Goal: Task Accomplishment & Management: Manage account settings

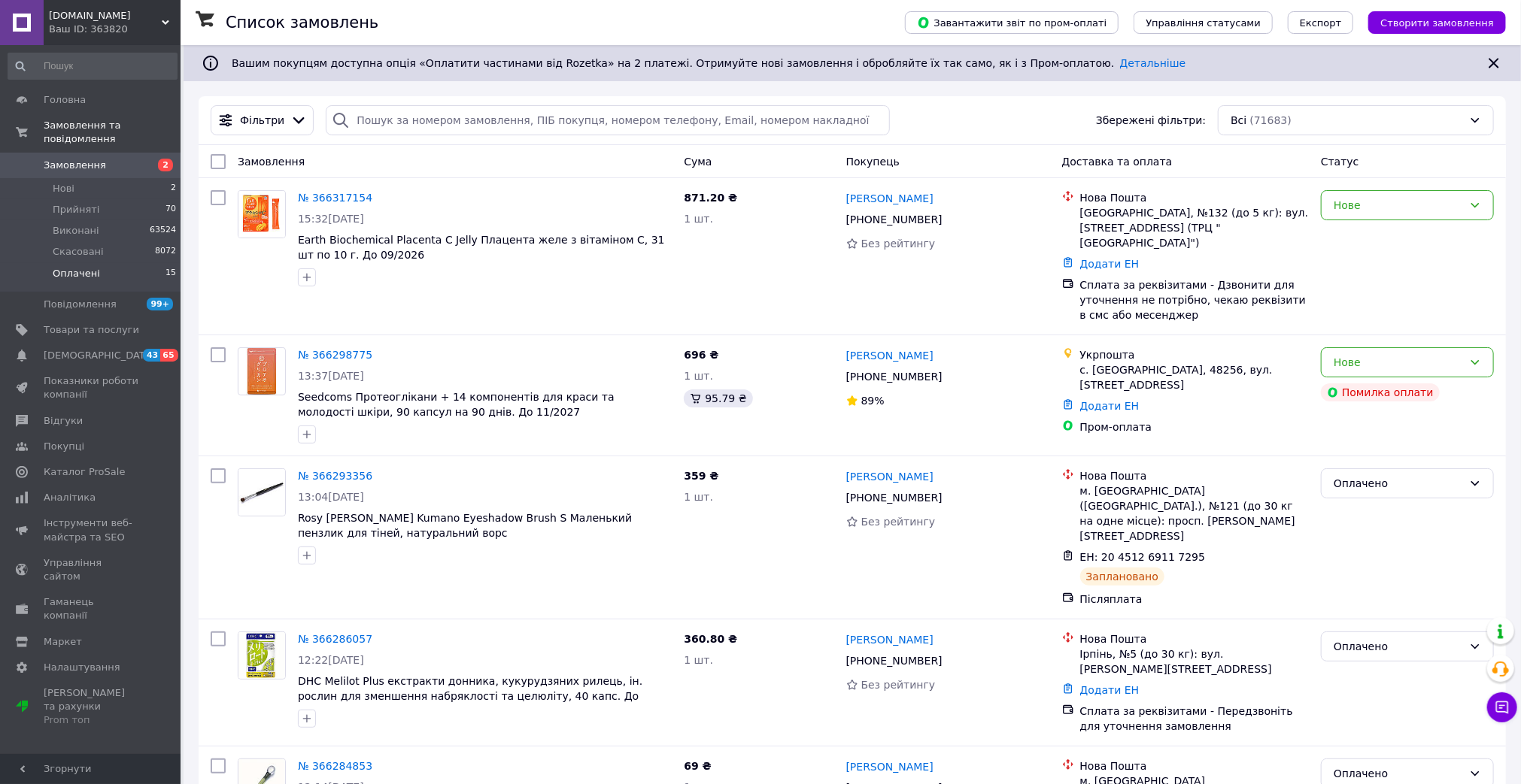
click at [66, 267] on span "Оплачені" at bounding box center [76, 274] width 48 height 14
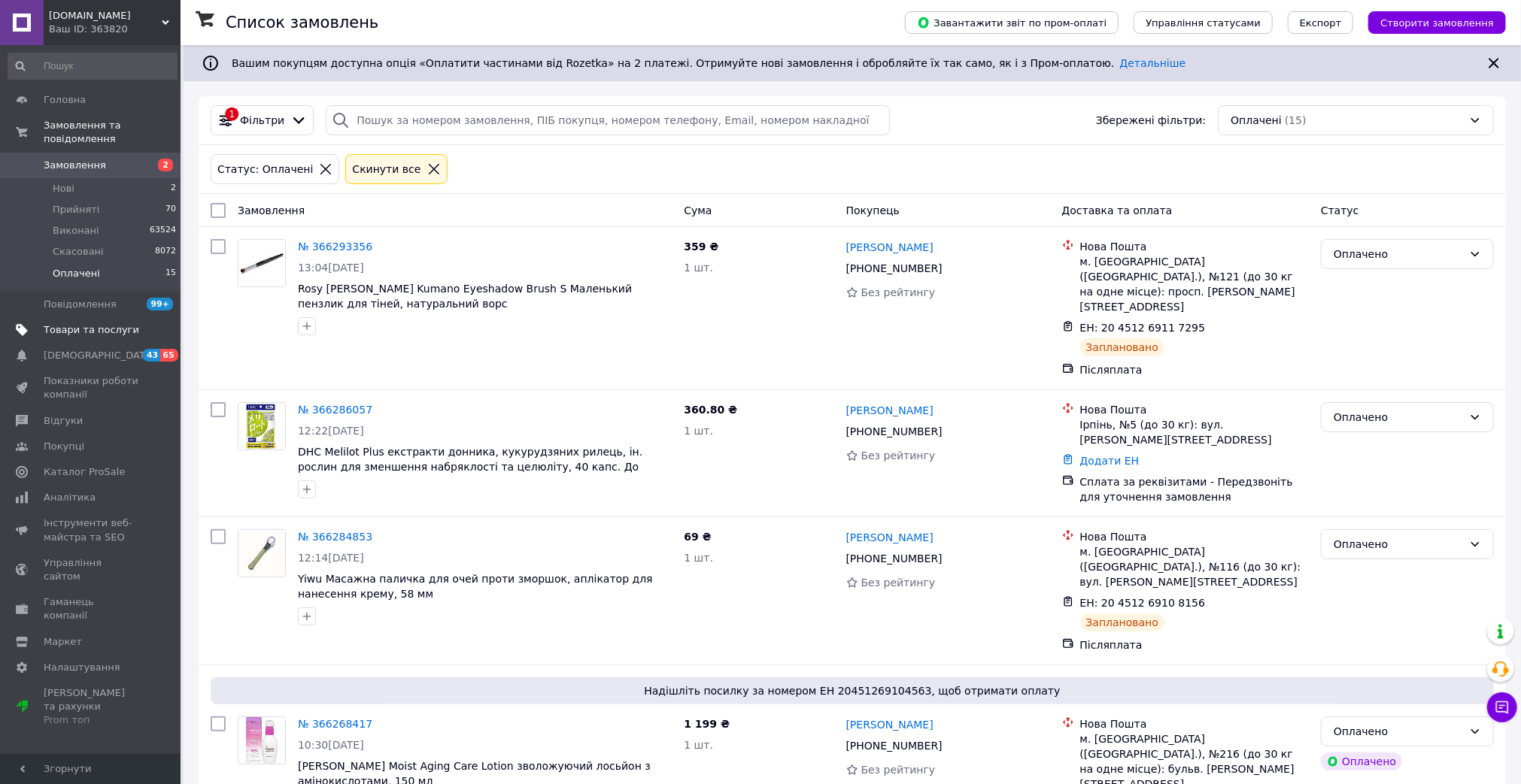
click at [100, 324] on span "Товари та послуги" at bounding box center [92, 331] width 96 height 14
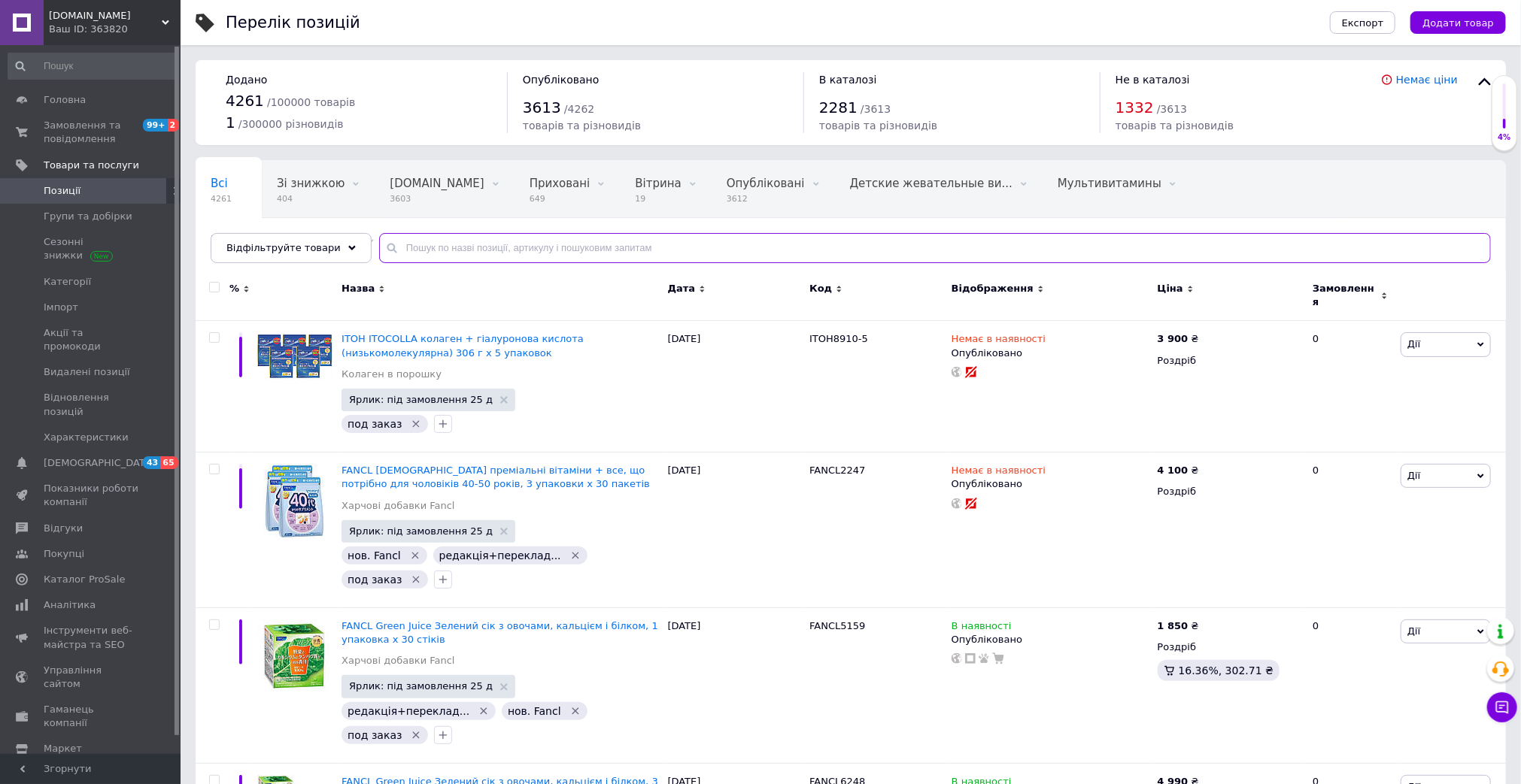
click at [442, 250] on input "text" at bounding box center [936, 248] width 1112 height 30
paste input "Axisia3008"
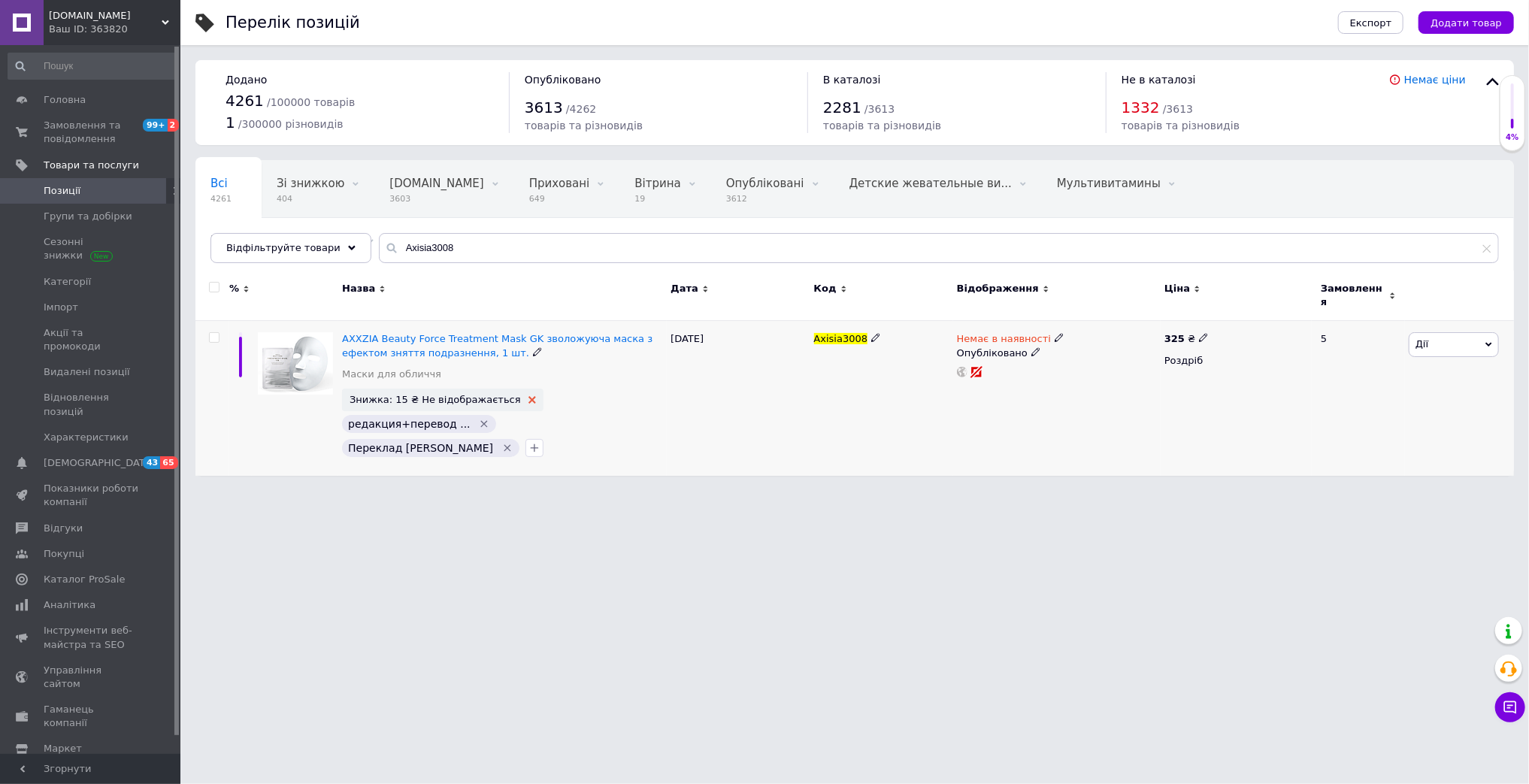
click at [529, 396] on icon at bounding box center [532, 400] width 8 height 8
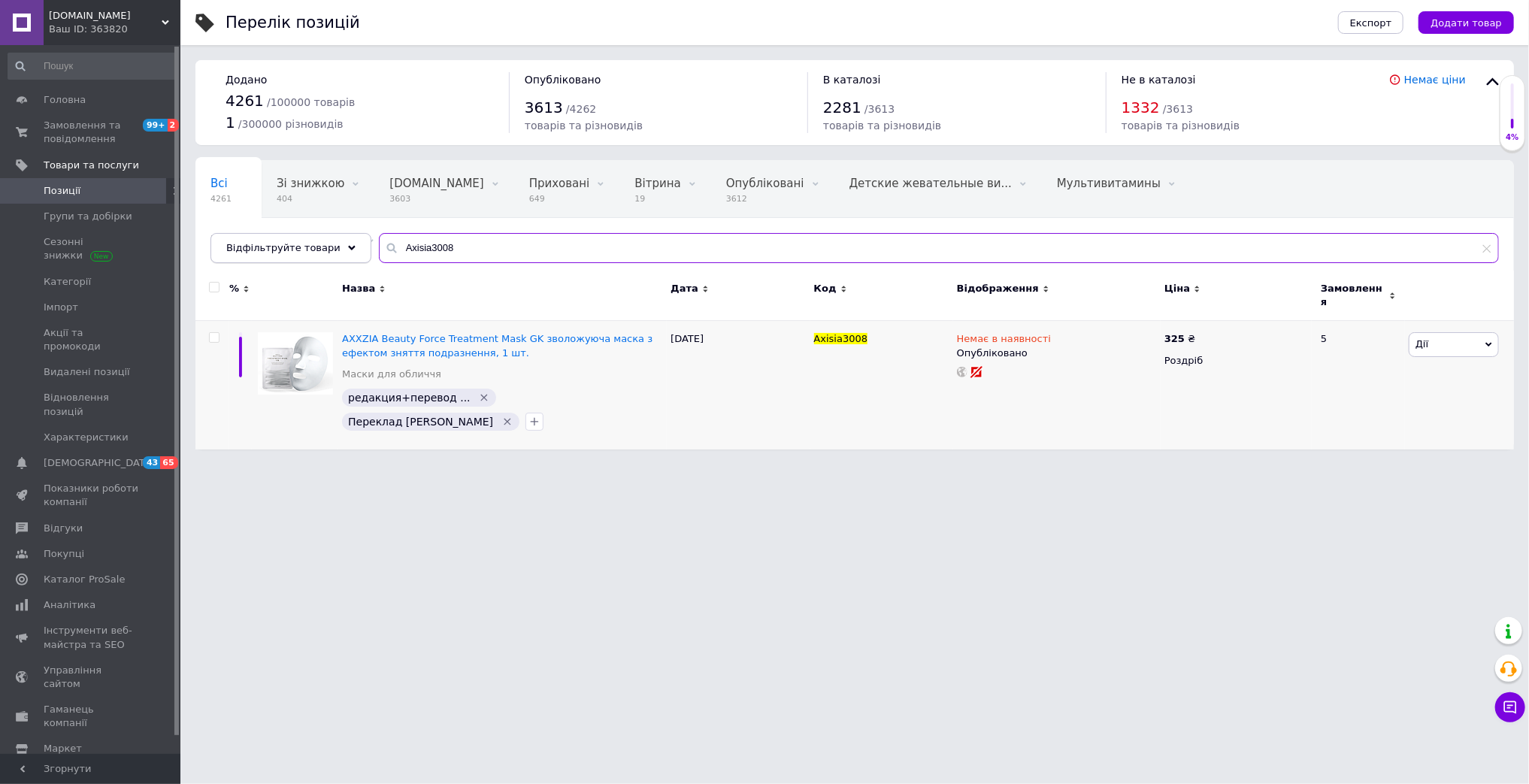
drag, startPoint x: 468, startPoint y: 253, endPoint x: 301, endPoint y: 244, distance: 167.2
click at [290, 234] on div "Відфільтруйте товари Axisia3008" at bounding box center [855, 248] width 1289 height 30
paste input "XXZIA Beauty Force Treatment Mask GK зволожуюча маска з ефектом зняття подразне…"
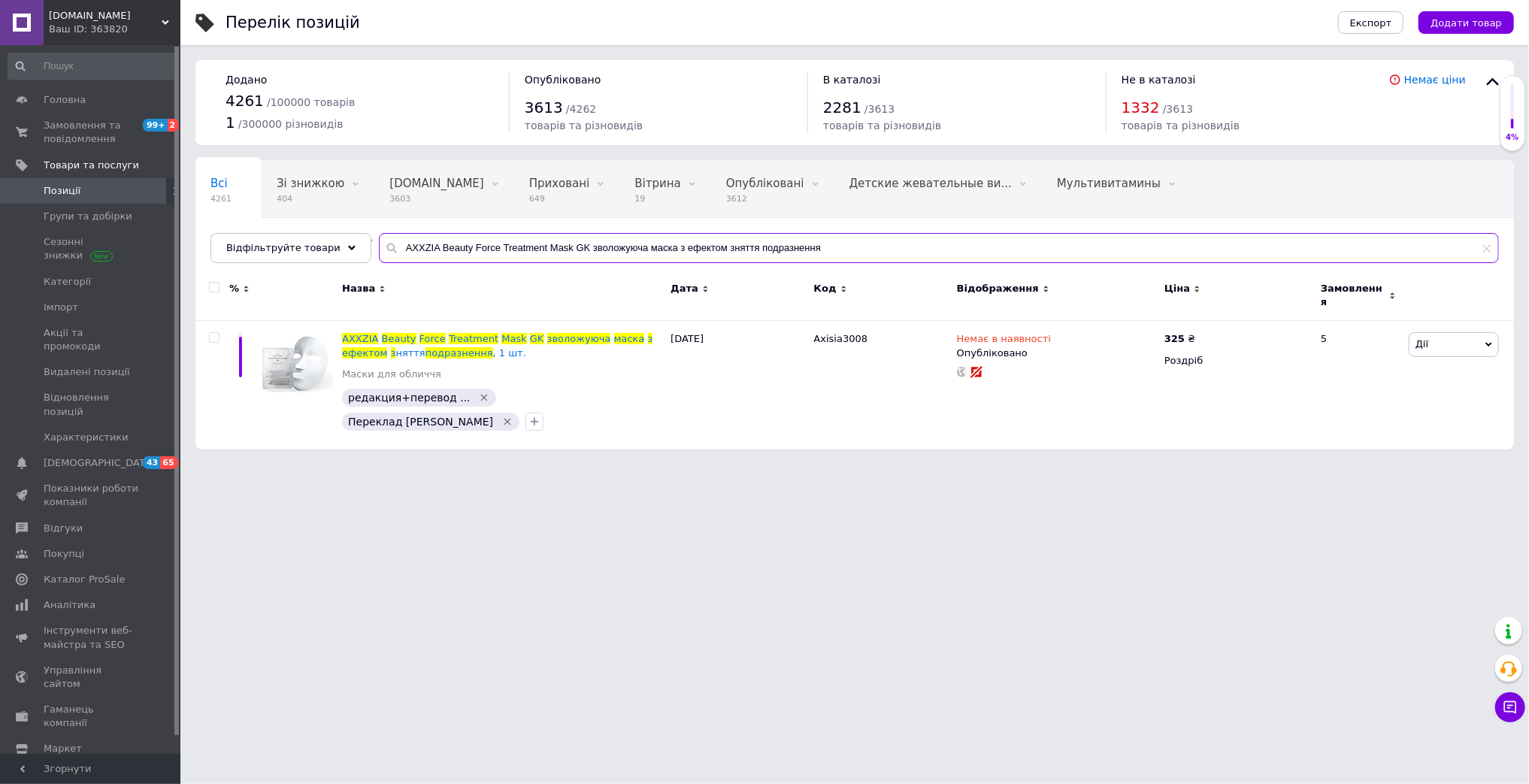
drag, startPoint x: 574, startPoint y: 248, endPoint x: 881, endPoint y: 257, distance: 307.1
click at [881, 257] on input "AXXZIA Beauty Force Treatment Mask GK зволожуюча маска з ефектом зняття подразн…" at bounding box center [939, 248] width 1120 height 30
type input "AXXZIA Beauty Force Treatment Mask GK"
